Goal: Find specific page/section: Find specific page/section

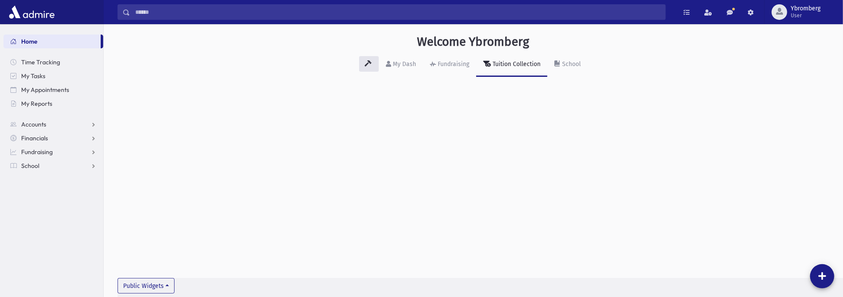
click at [341, 15] on input "Search" at bounding box center [397, 12] width 535 height 16
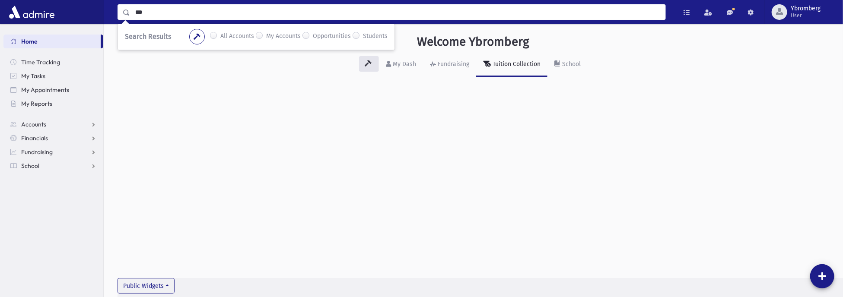
type input "***"
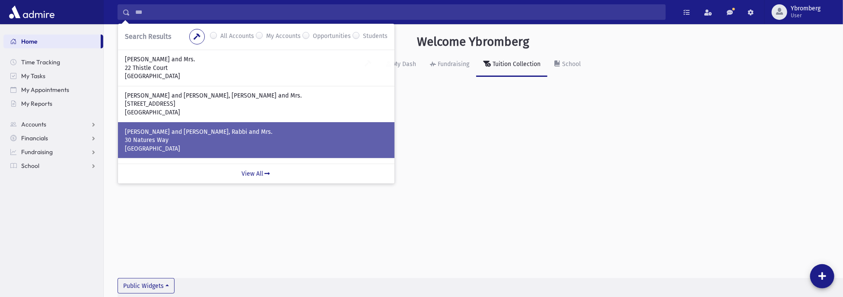
click at [152, 140] on p "30 Natures Way" at bounding box center [256, 140] width 263 height 9
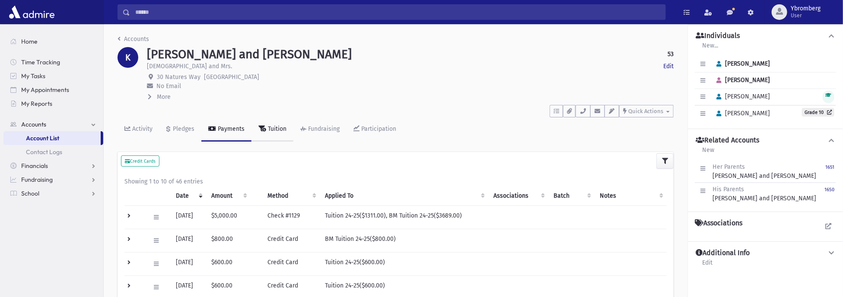
click at [275, 129] on div "Tuition" at bounding box center [276, 128] width 20 height 7
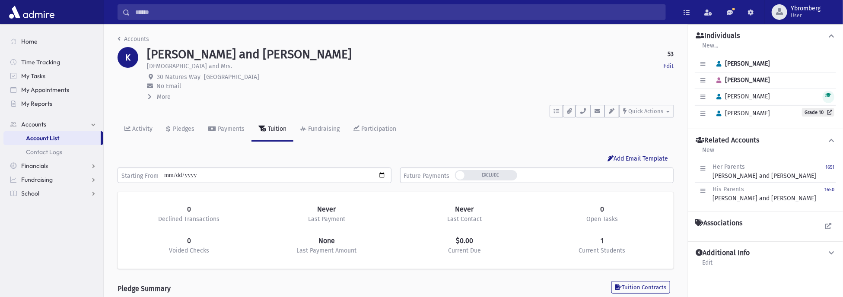
scroll to position [136, 556]
click at [190, 128] on div "Pledges" at bounding box center [182, 128] width 23 height 7
